Goal: Task Accomplishment & Management: Use online tool/utility

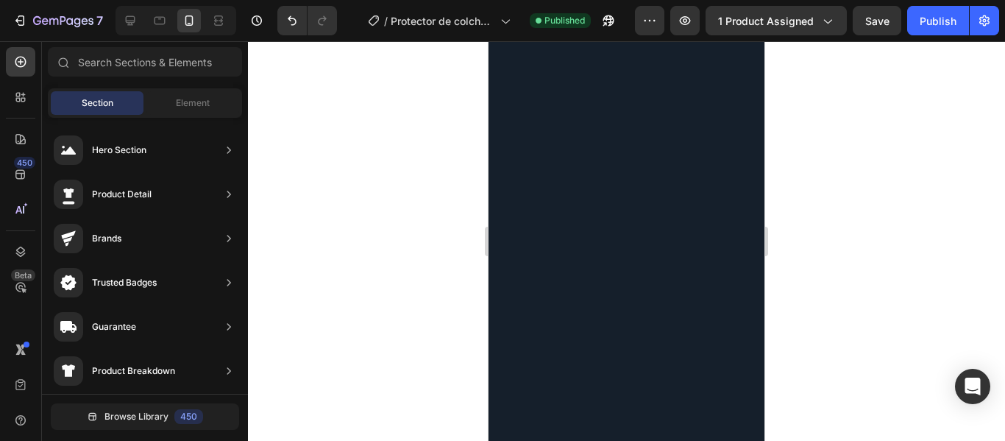
scroll to position [2360, 0]
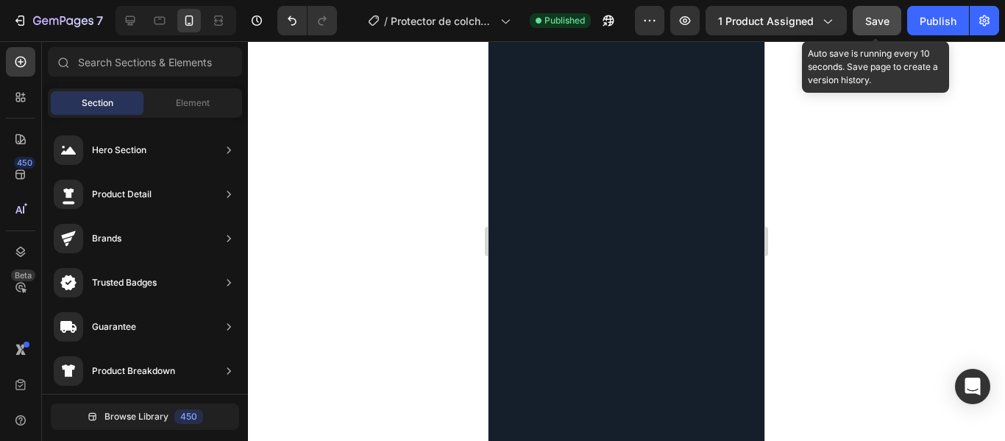
click at [863, 21] on button "Save" at bounding box center [876, 20] width 49 height 29
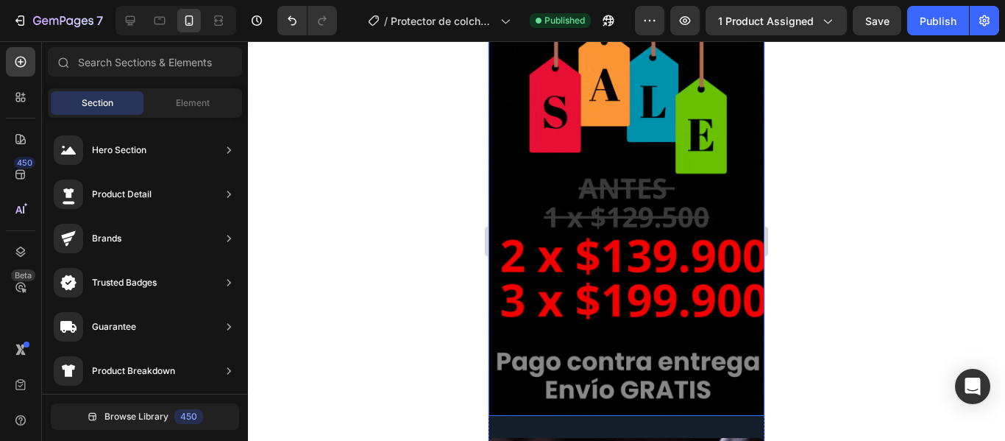
scroll to position [1545, 0]
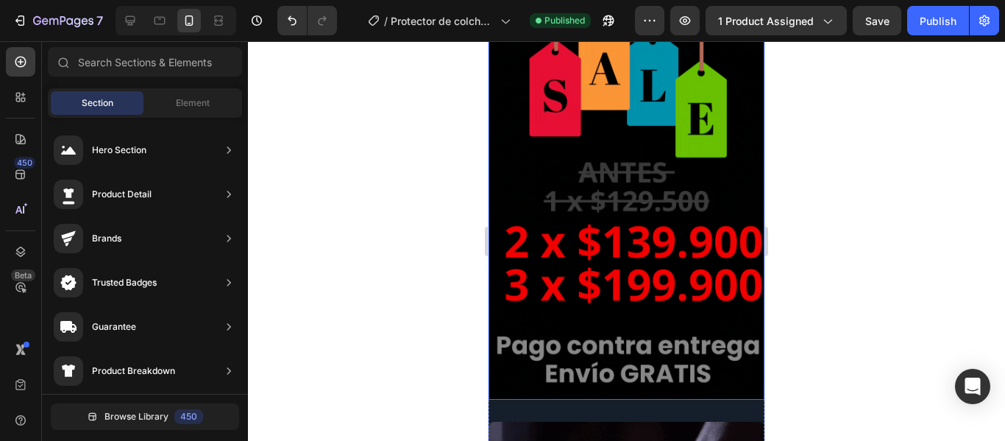
click at [606, 208] on img at bounding box center [626, 204] width 276 height 391
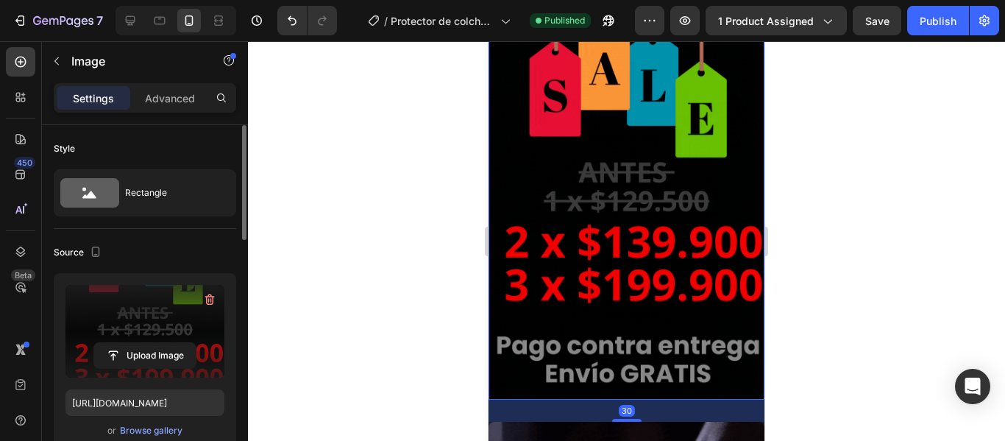
click at [143, 332] on label at bounding box center [144, 331] width 159 height 93
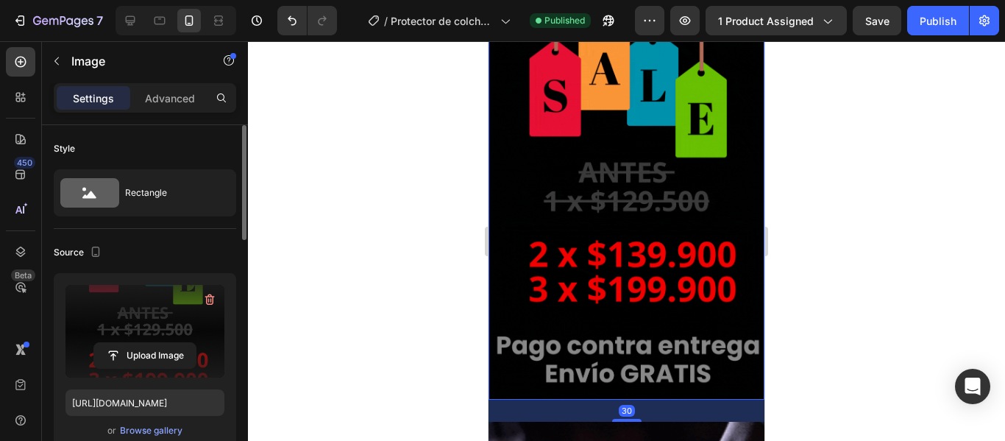
click at [143, 343] on input "file" at bounding box center [144, 355] width 101 height 25
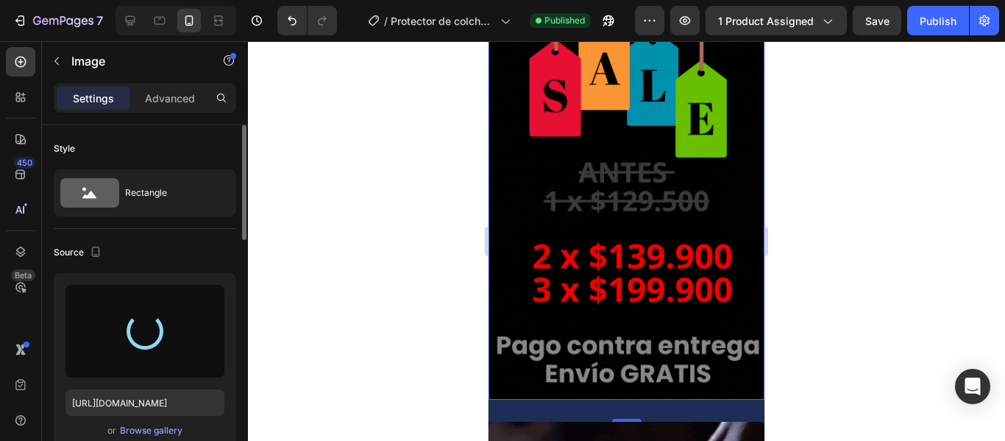
type input "[URL][DOMAIN_NAME]"
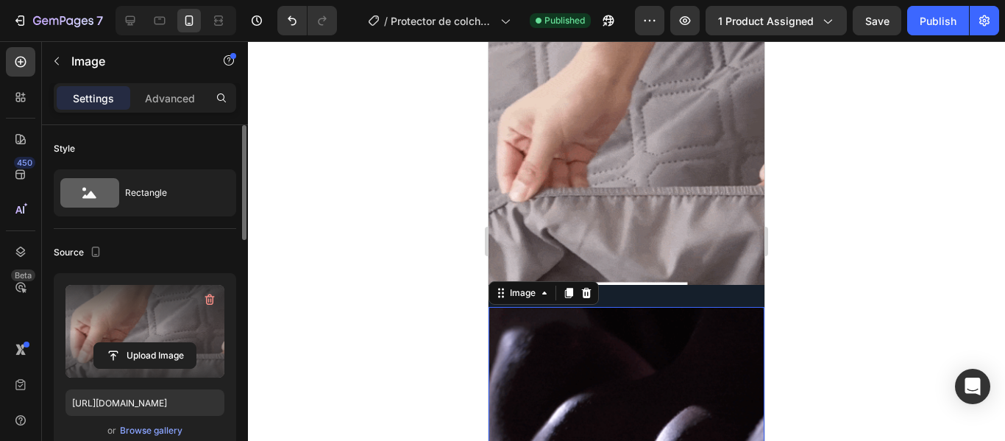
scroll to position [155, 0]
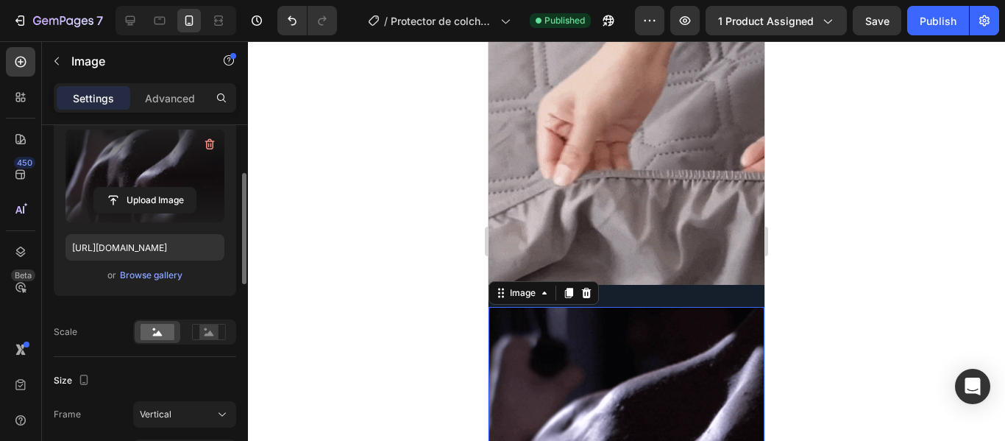
click at [160, 168] on label at bounding box center [144, 175] width 159 height 93
click at [160, 188] on input "file" at bounding box center [144, 200] width 101 height 25
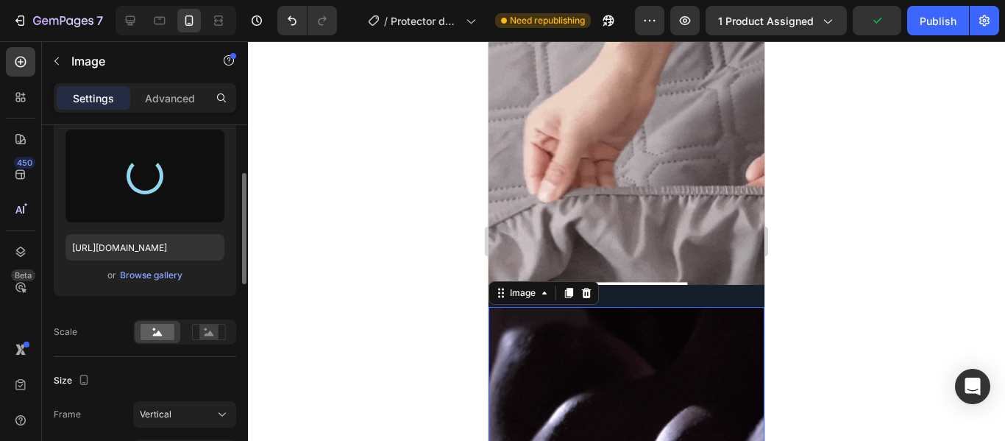
type input "[URL][DOMAIN_NAME]"
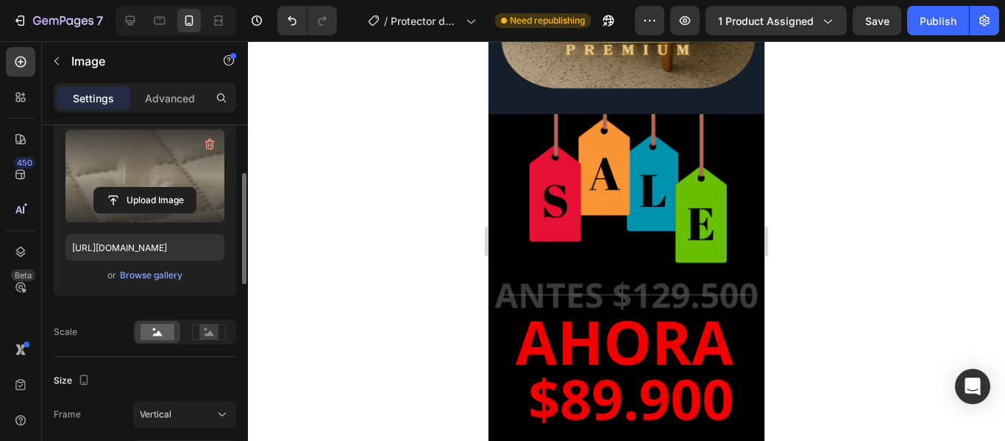
scroll to position [3457, 0]
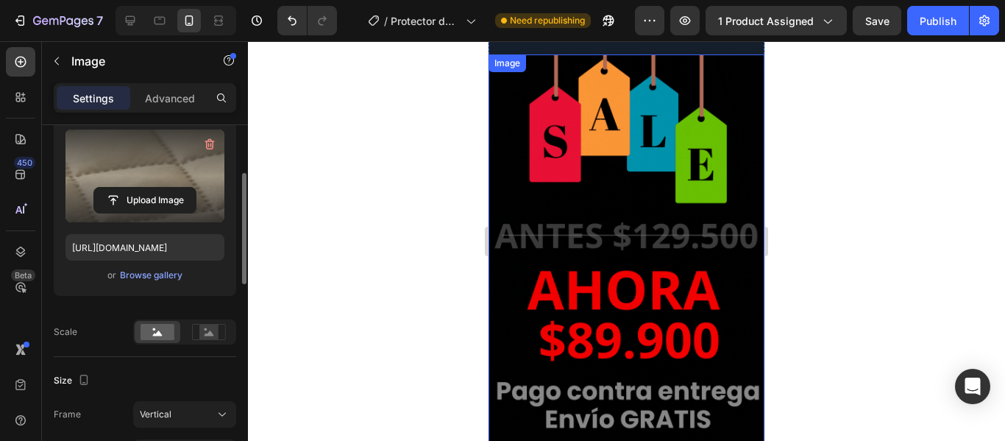
click at [593, 224] on img at bounding box center [626, 249] width 276 height 391
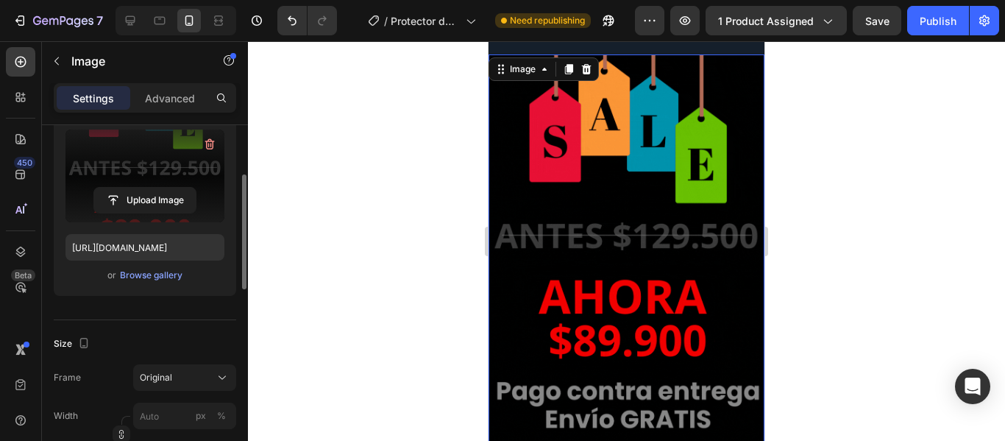
click at [147, 165] on label at bounding box center [144, 175] width 159 height 93
click at [147, 188] on input "file" at bounding box center [144, 200] width 101 height 25
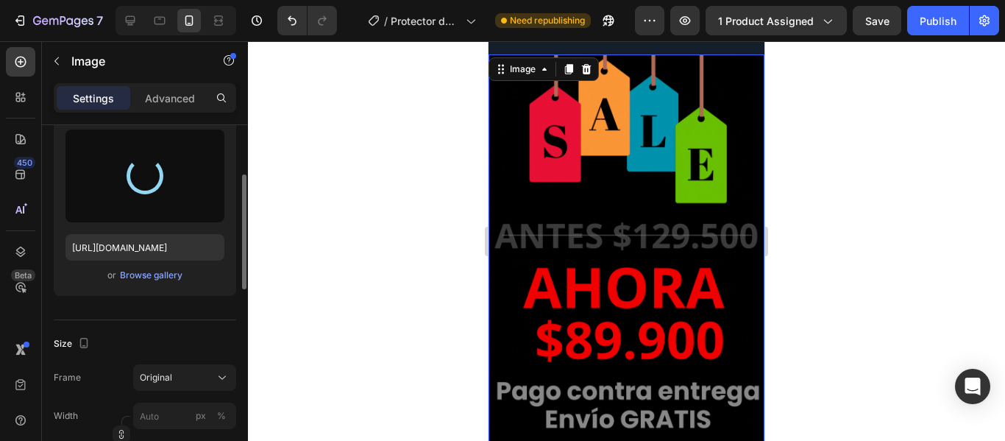
type input "[URL][DOMAIN_NAME]"
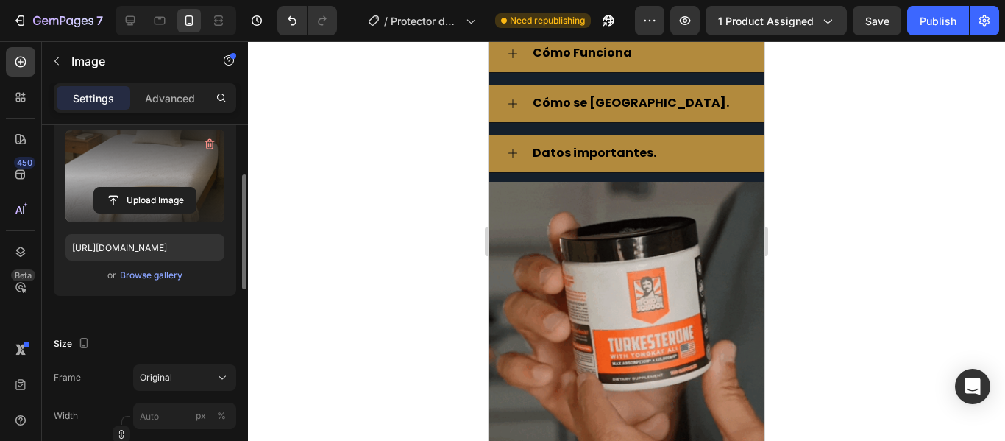
scroll to position [5075, 0]
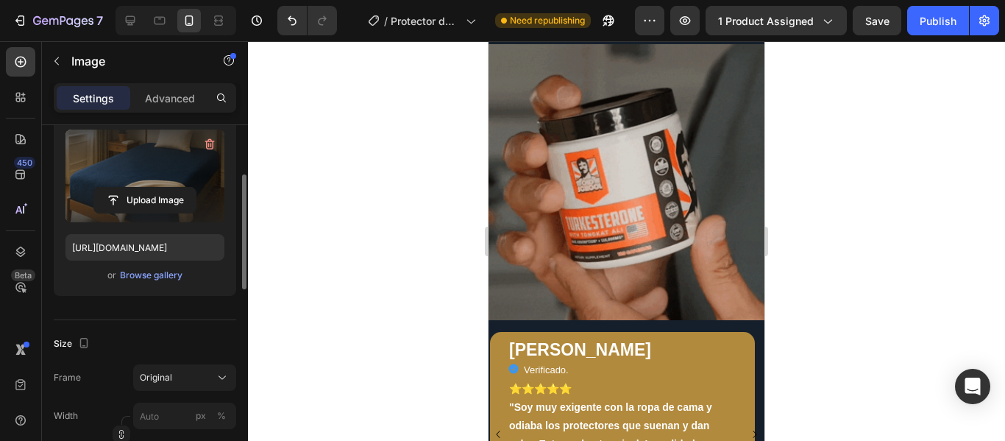
click at [675, 253] on img at bounding box center [626, 182] width 276 height 276
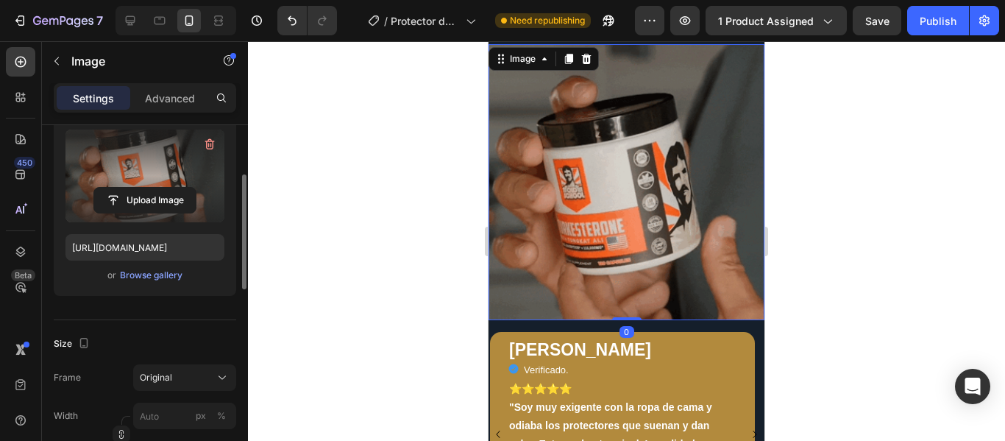
click at [167, 171] on label at bounding box center [144, 175] width 159 height 93
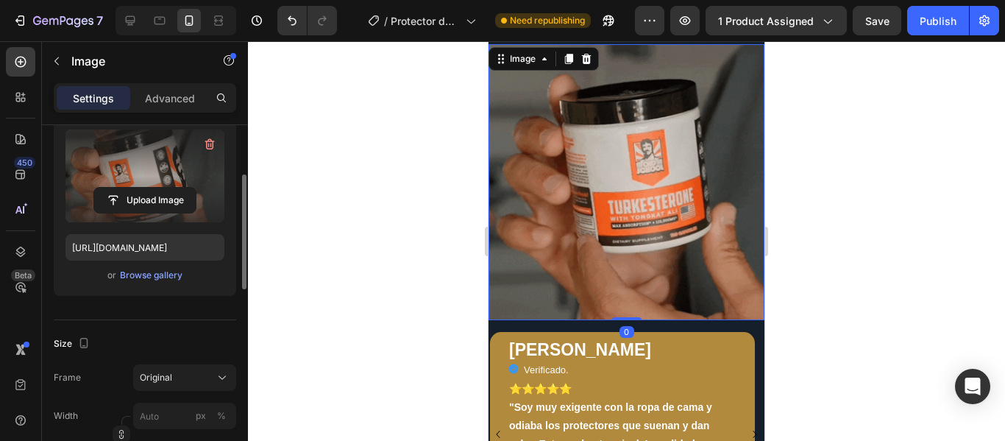
click at [167, 188] on input "file" at bounding box center [144, 200] width 101 height 25
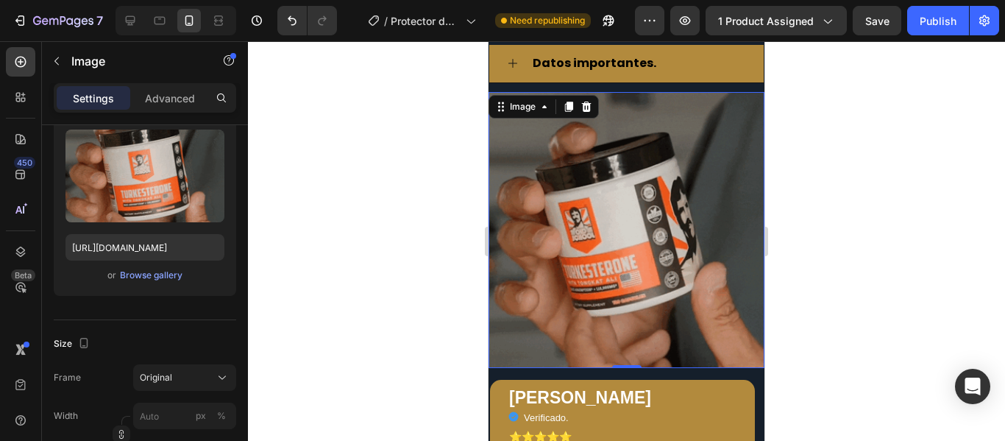
scroll to position [5001, 0]
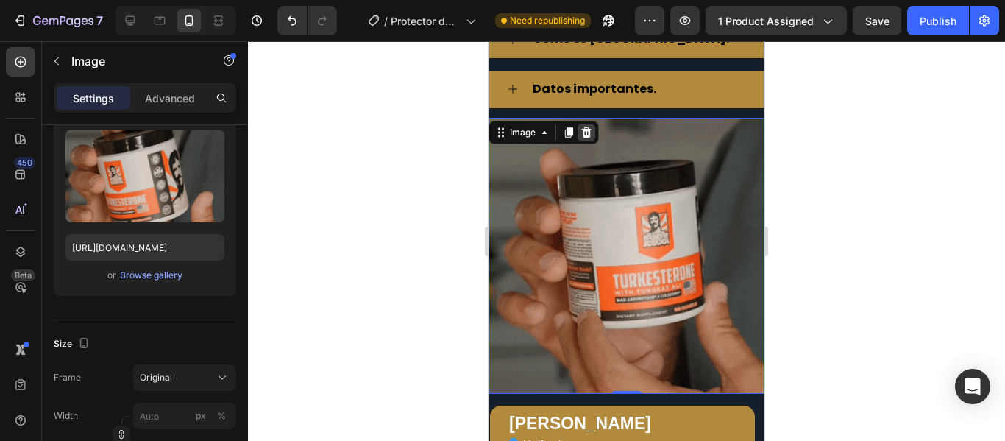
click at [587, 138] on icon at bounding box center [587, 132] width 10 height 10
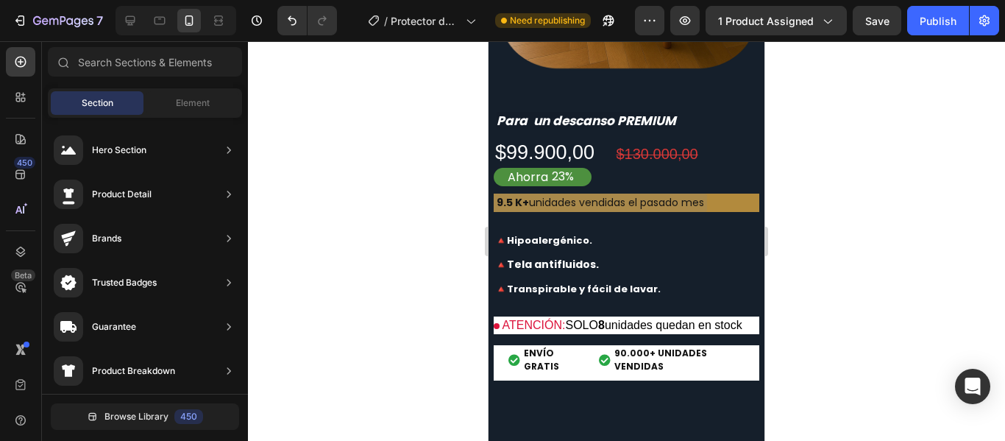
scroll to position [5590, 0]
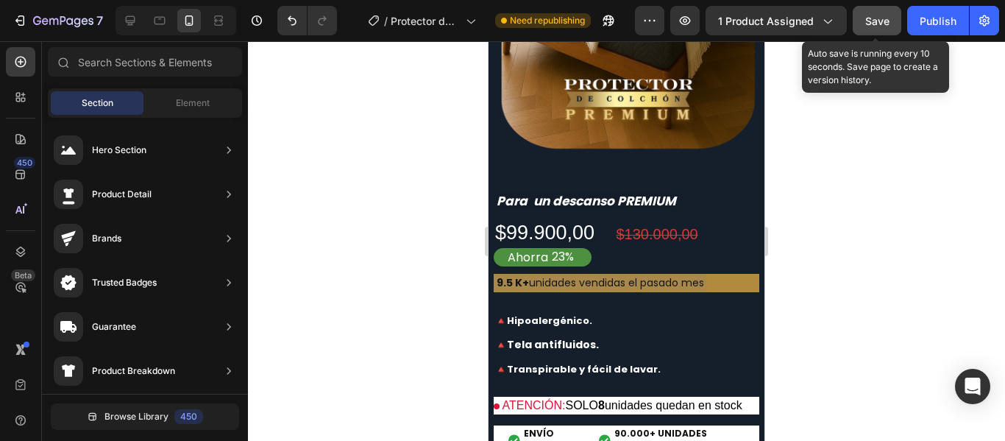
click at [877, 20] on span "Save" at bounding box center [877, 21] width 24 height 13
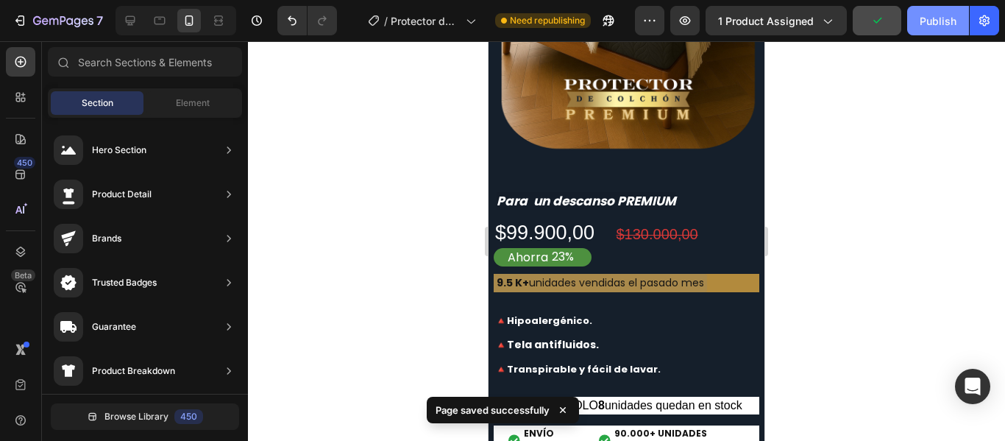
click at [935, 26] on div "Publish" at bounding box center [937, 20] width 37 height 15
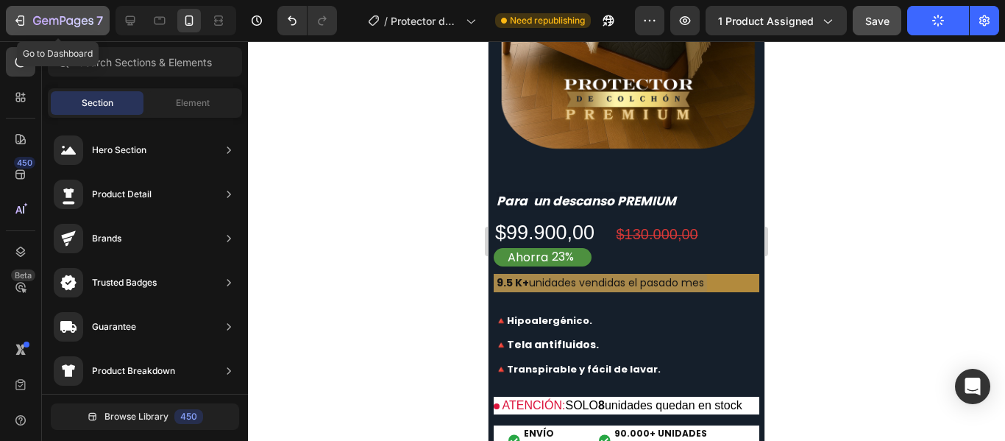
click at [22, 21] on icon "button" at bounding box center [20, 20] width 15 height 15
